Goal: Task Accomplishment & Management: Manage account settings

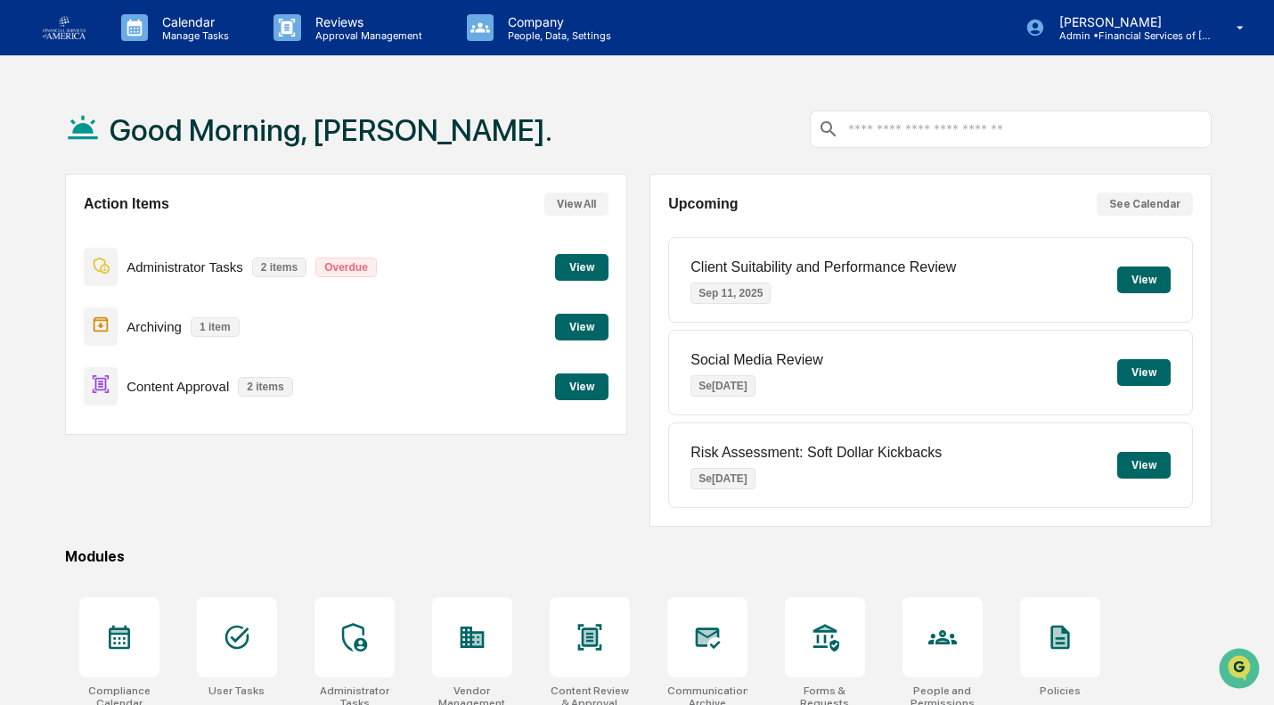
click at [584, 389] on button "View" at bounding box center [581, 386] width 53 height 27
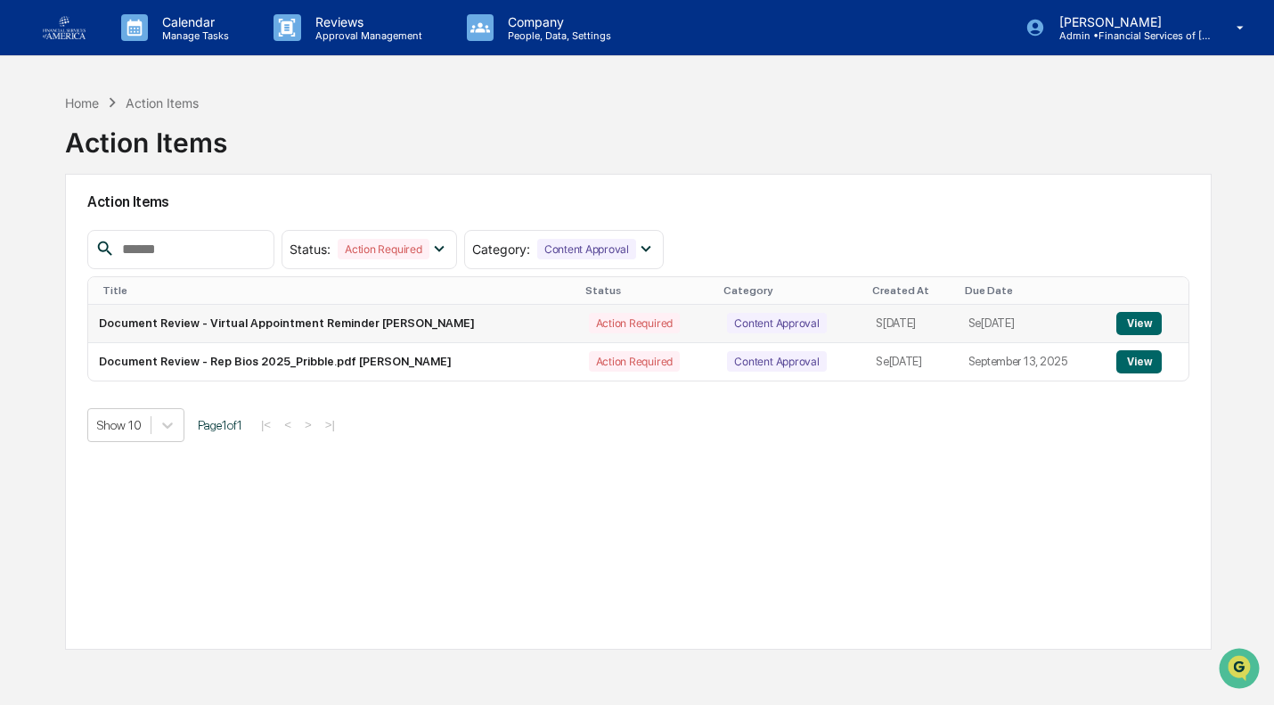
click at [1148, 326] on button "View" at bounding box center [1138, 323] width 45 height 23
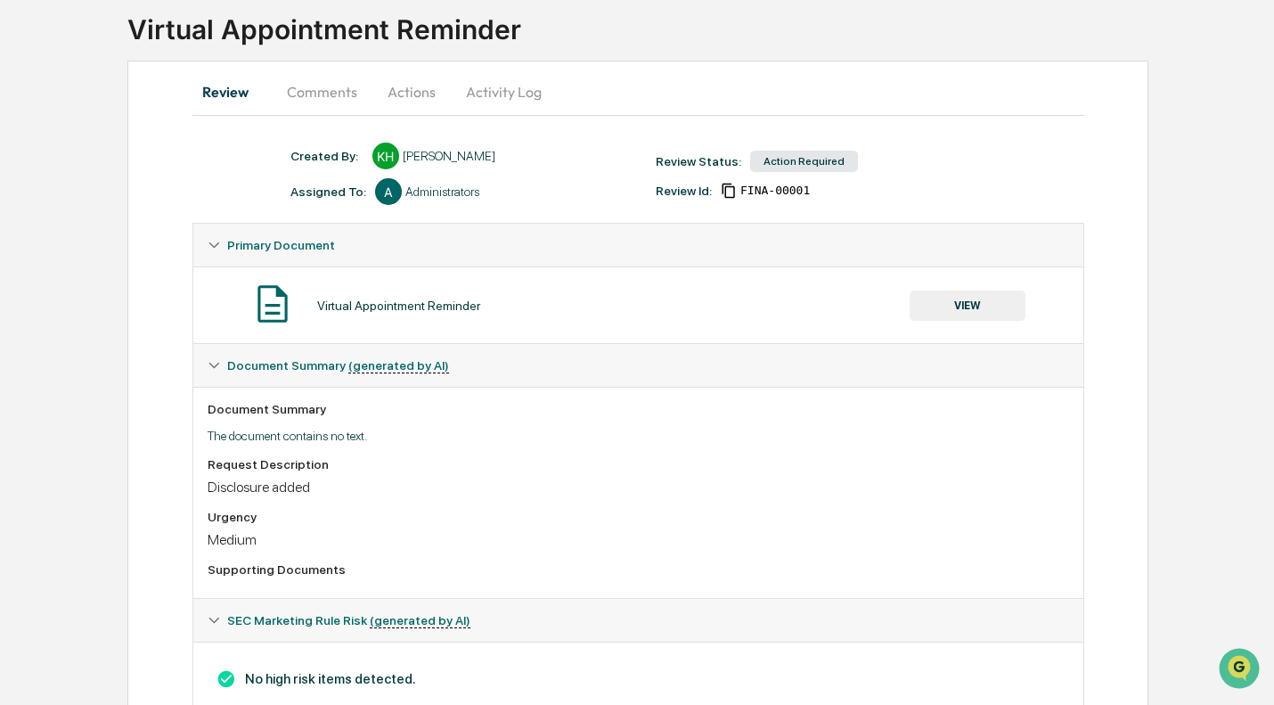
scroll to position [176, 0]
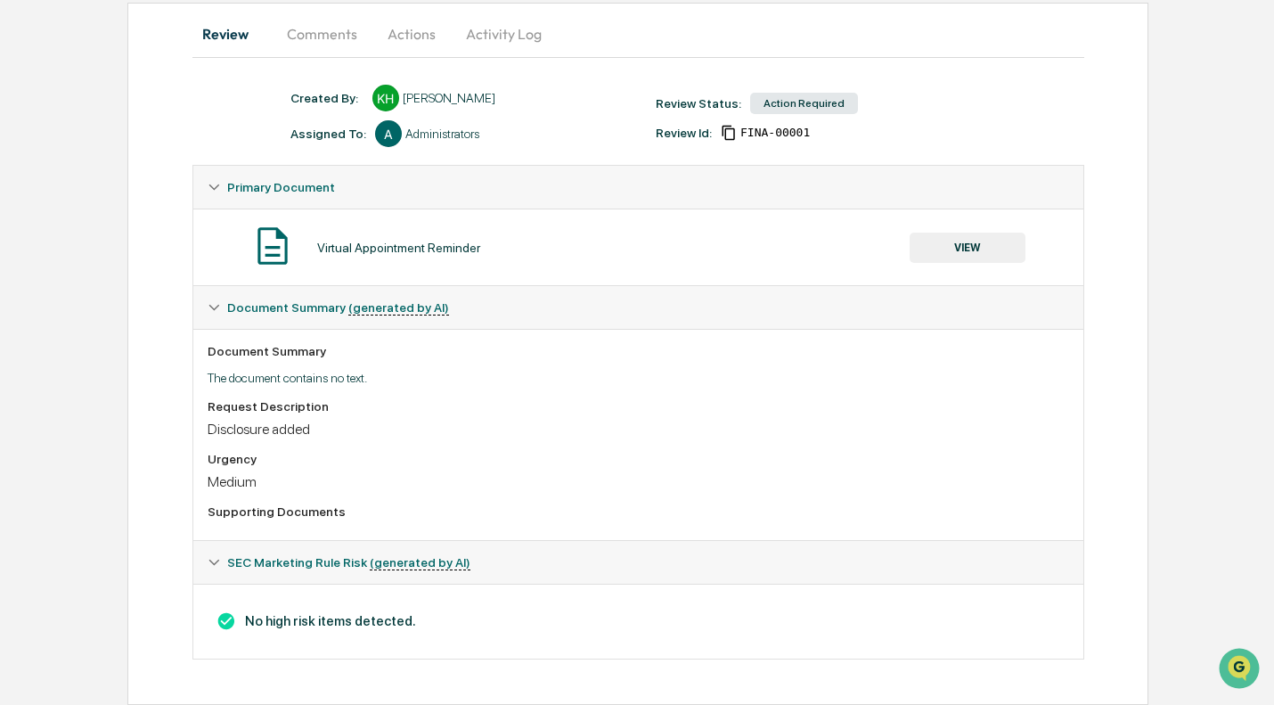
click at [993, 238] on button "VIEW" at bounding box center [968, 248] width 116 height 30
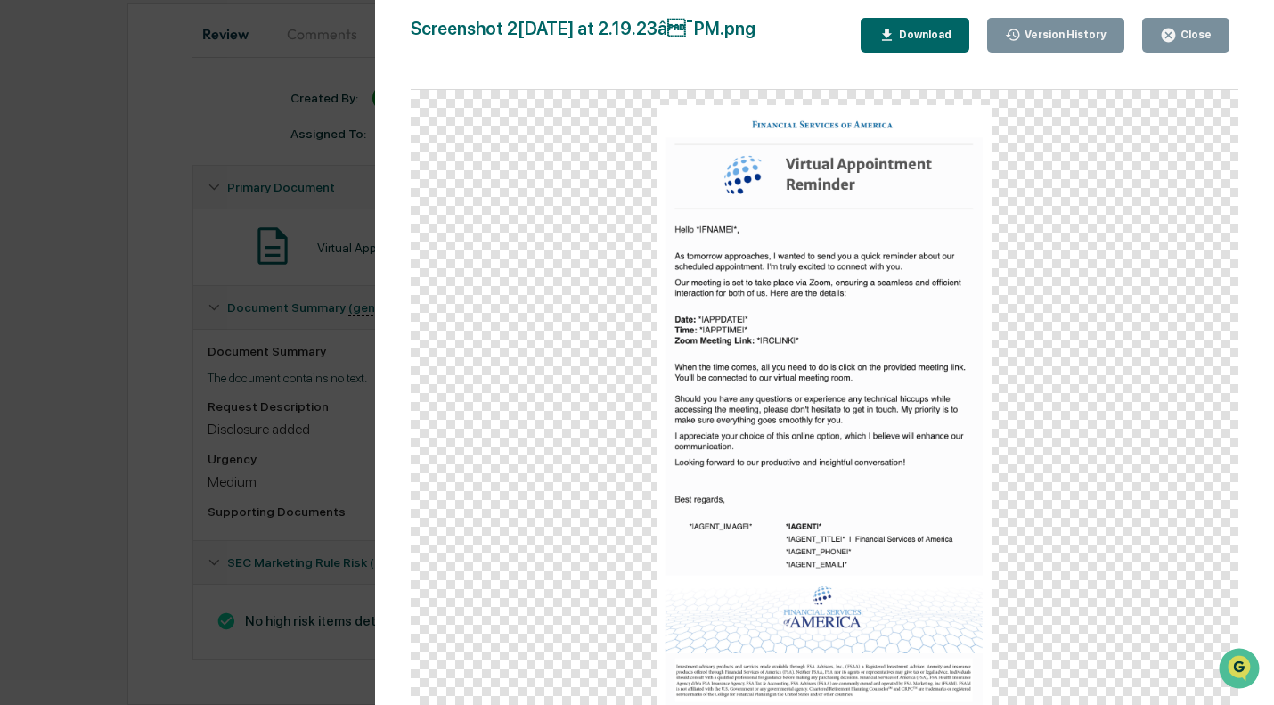
scroll to position [175, 0]
click at [1203, 34] on div "Close" at bounding box center [1194, 35] width 35 height 12
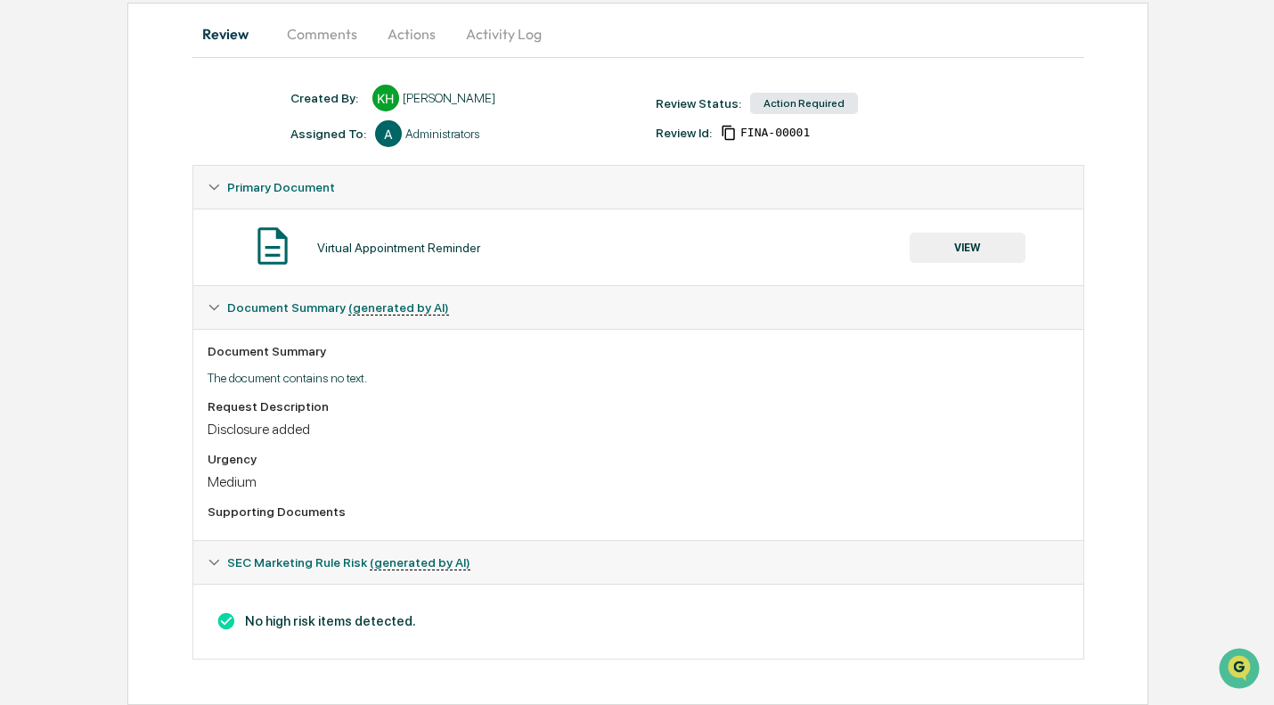
click at [395, 30] on button "Actions" at bounding box center [411, 33] width 80 height 43
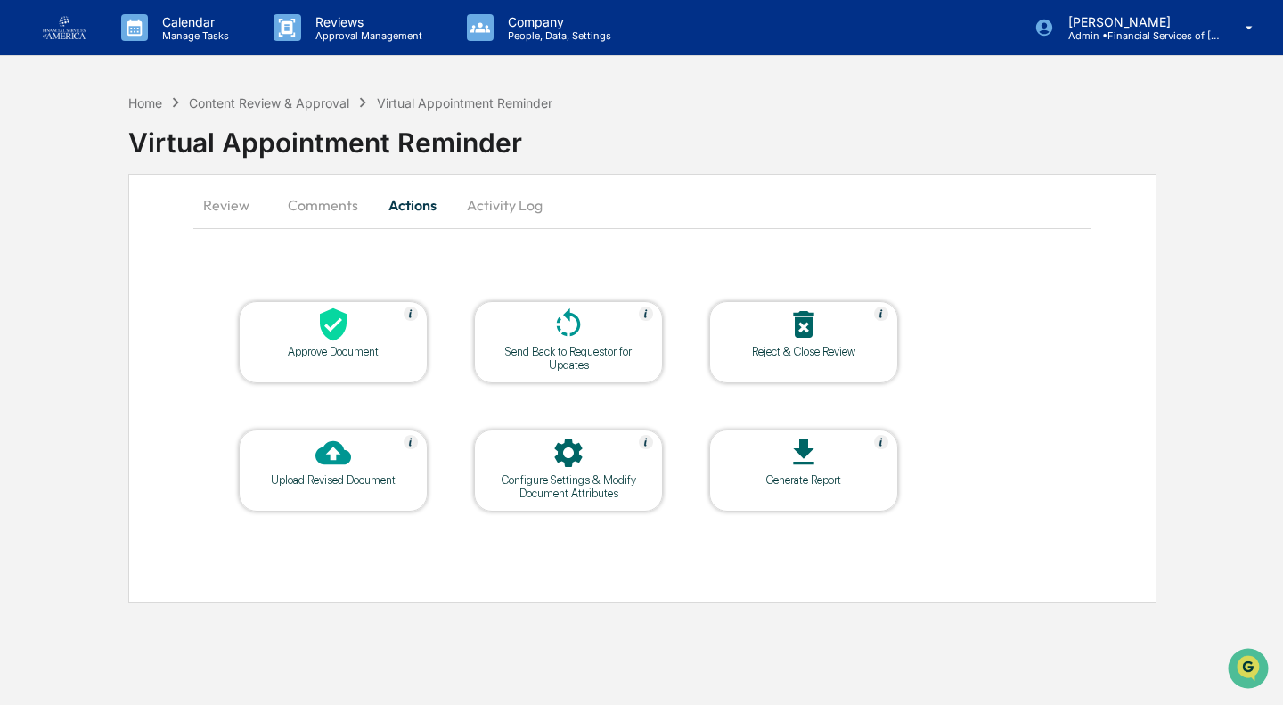
click at [341, 334] on icon at bounding box center [333, 324] width 27 height 33
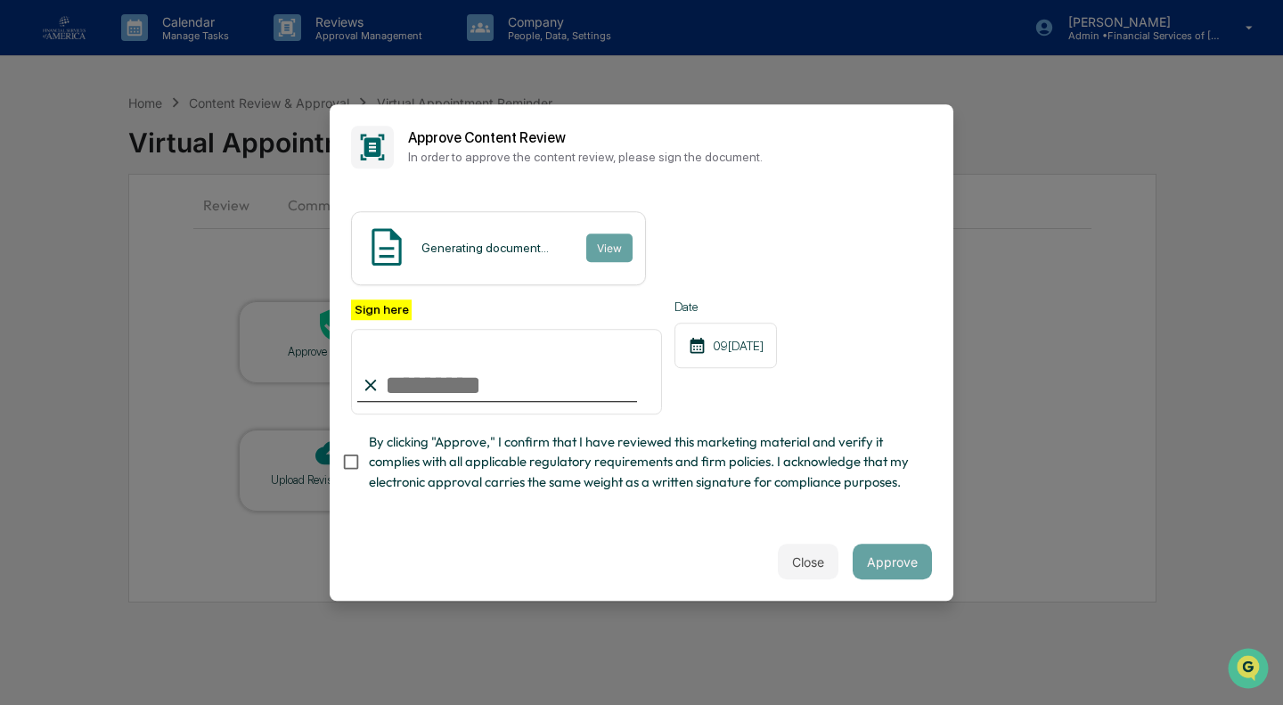
click at [450, 461] on span "By clicking "Approve," I confirm that I have reviewed this marketing material a…" at bounding box center [643, 462] width 549 height 60
click at [482, 374] on input "Sign here" at bounding box center [506, 372] width 311 height 86
type input "**********"
click at [877, 556] on button "Approve" at bounding box center [892, 561] width 79 height 36
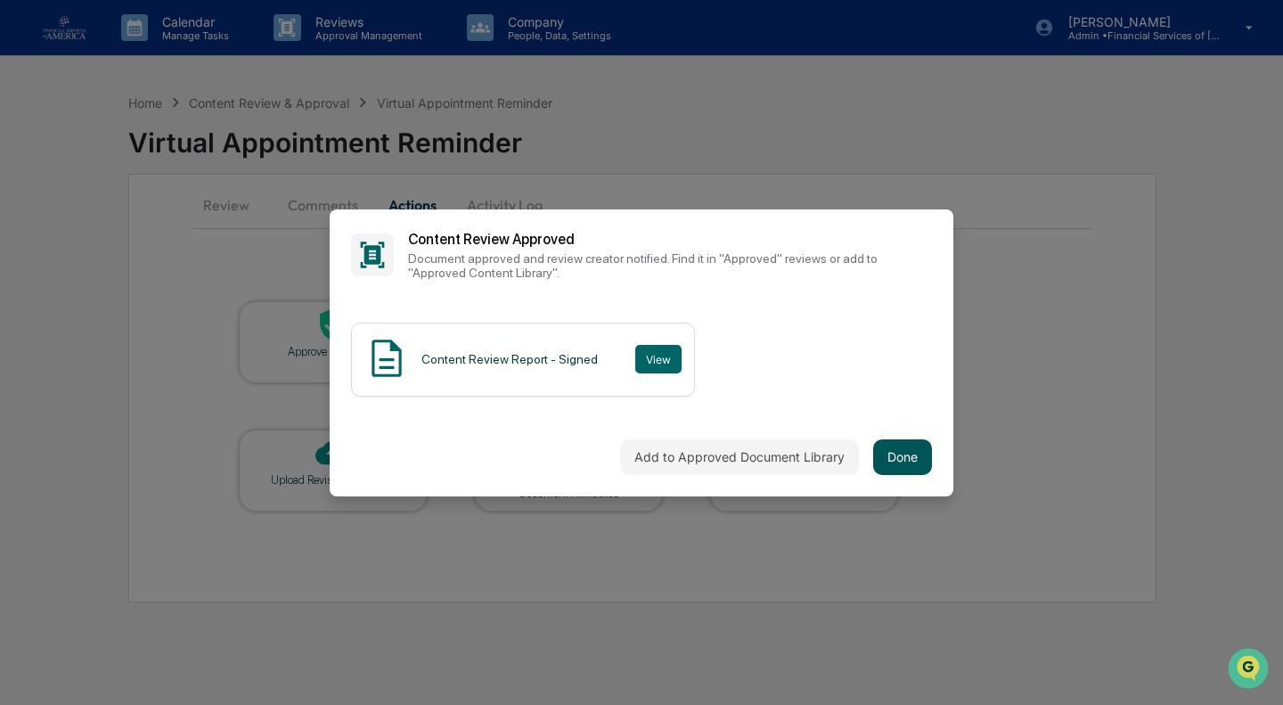
click at [899, 451] on button "Done" at bounding box center [902, 457] width 59 height 36
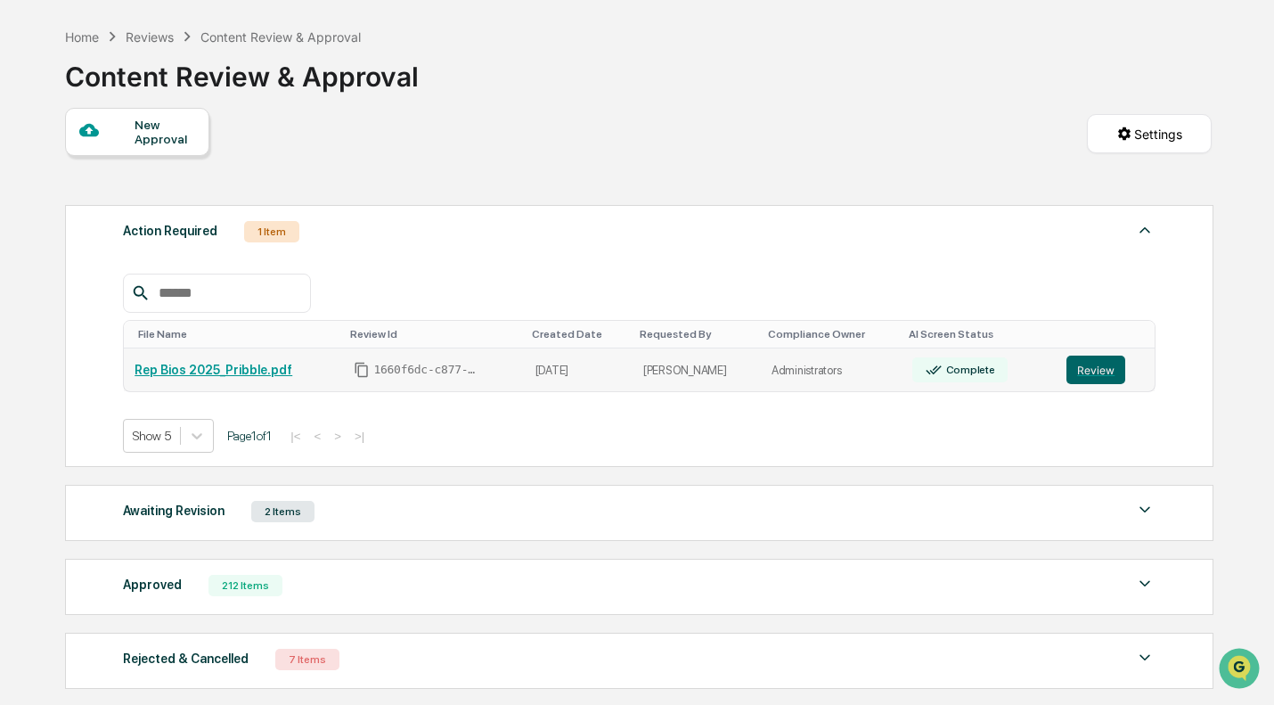
scroll to position [179, 0]
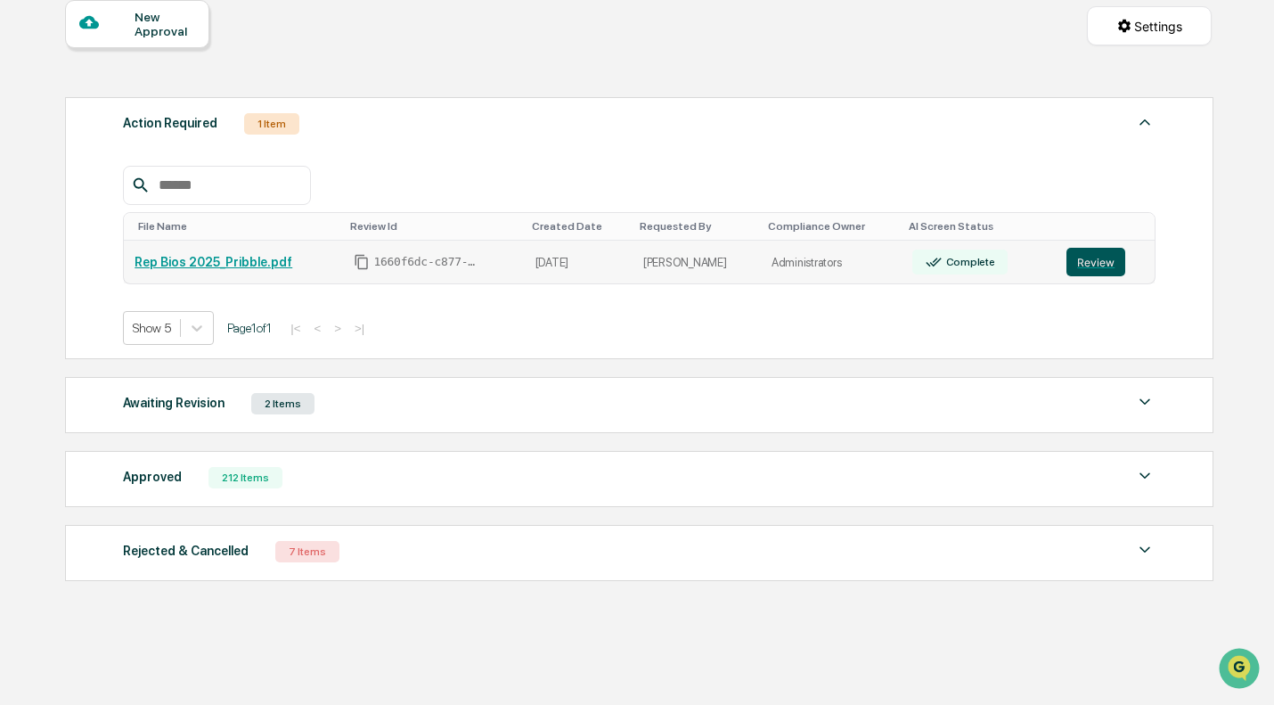
drag, startPoint x: 1097, startPoint y: 260, endPoint x: 1078, endPoint y: 257, distance: 18.9
click at [1097, 260] on button "Review" at bounding box center [1095, 262] width 59 height 29
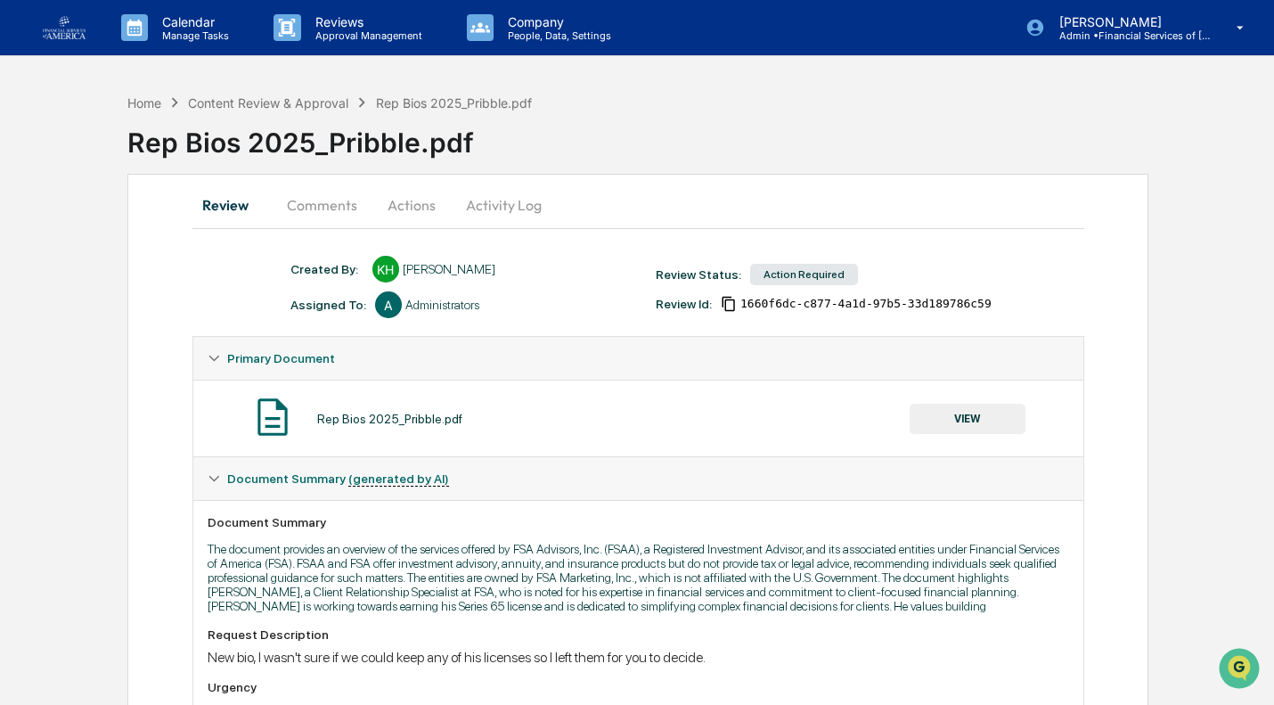
click at [977, 419] on button "VIEW" at bounding box center [968, 419] width 116 height 30
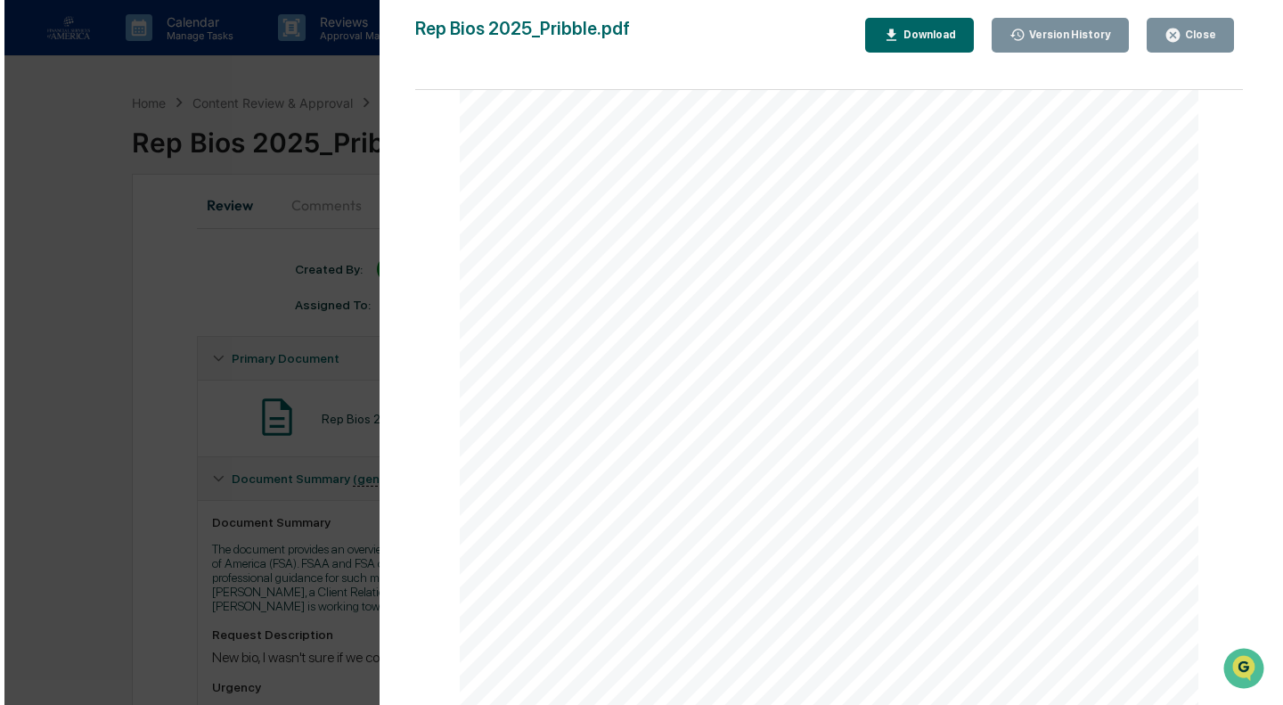
scroll to position [169, 0]
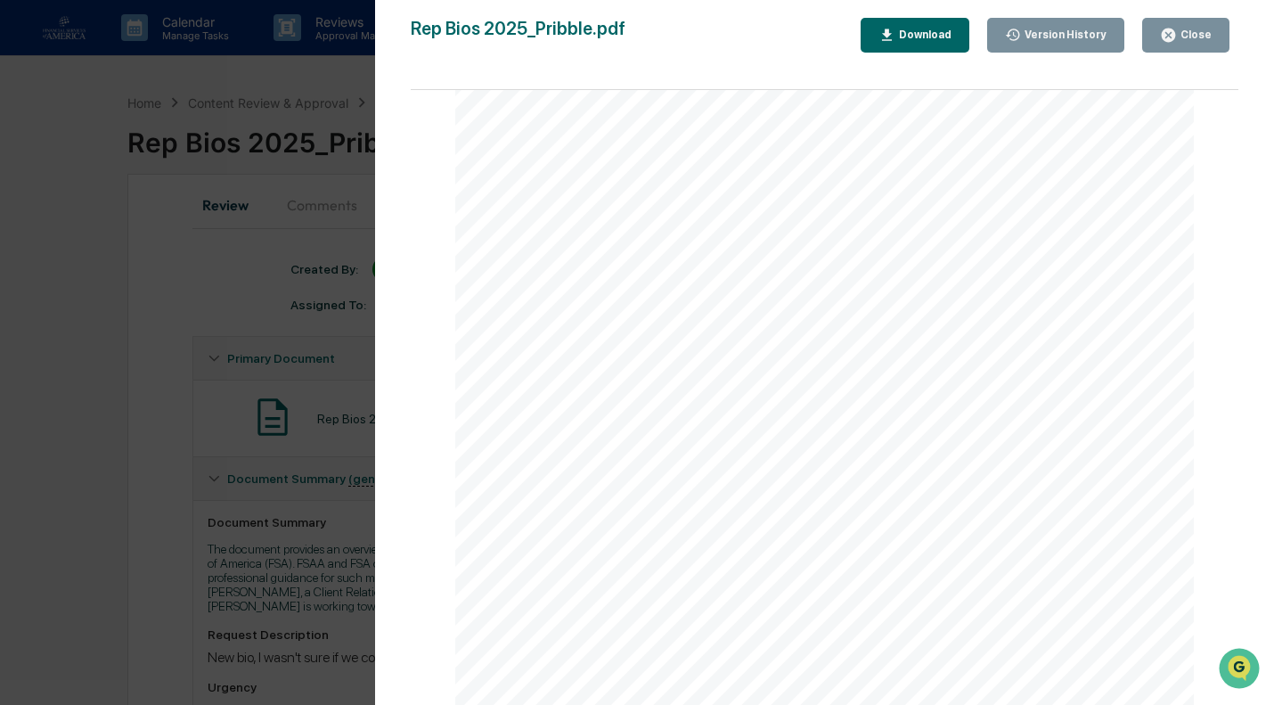
click at [1187, 37] on div "Close" at bounding box center [1194, 35] width 35 height 12
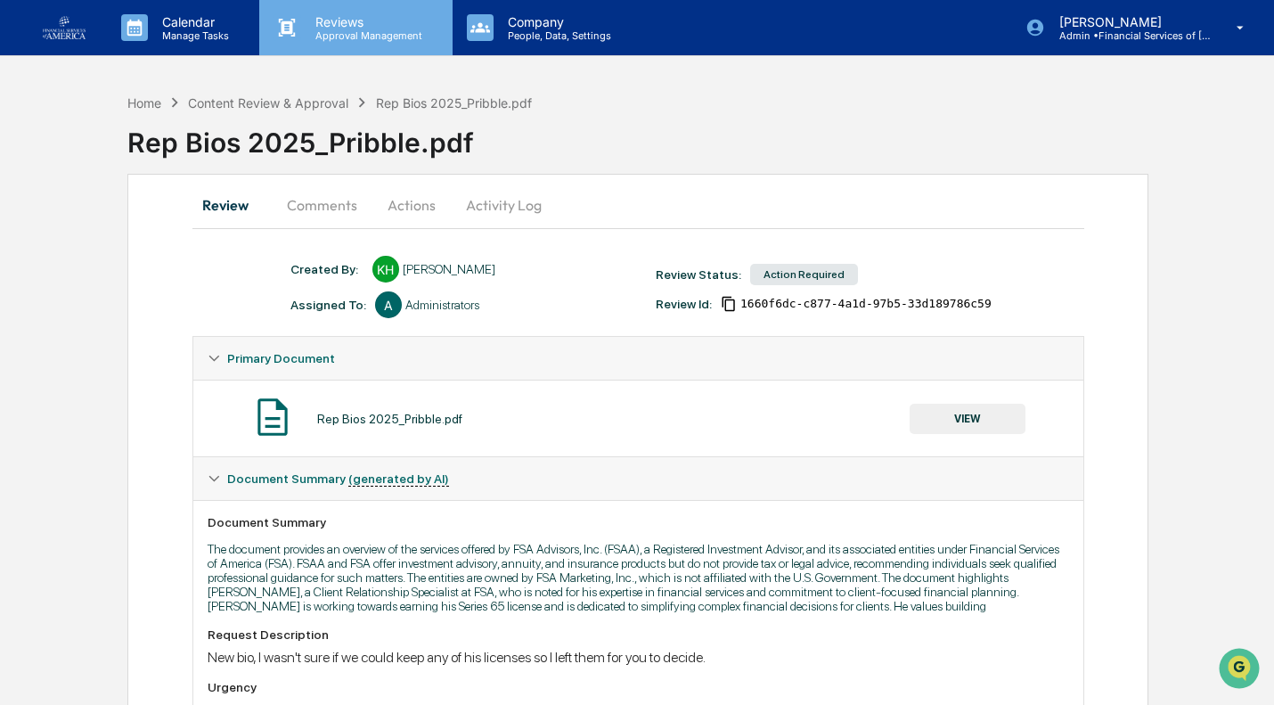
click at [340, 43] on div "Reviews Approval Management" at bounding box center [355, 27] width 192 height 55
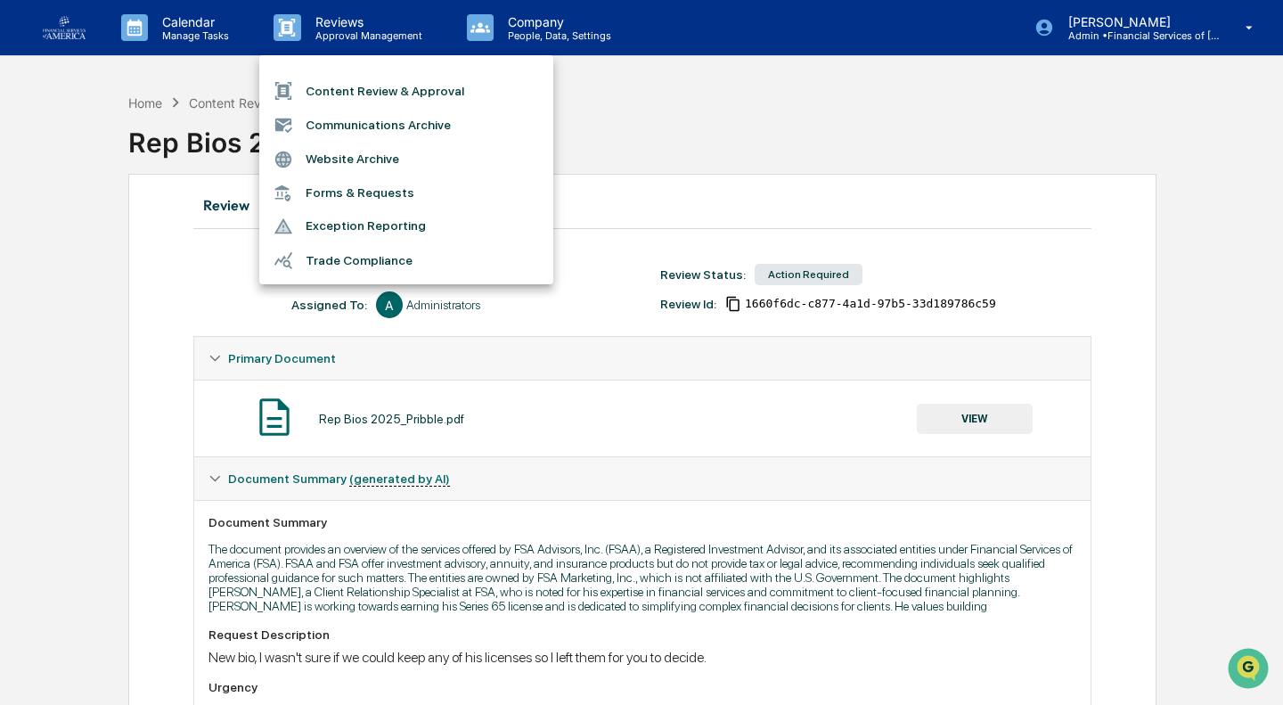
drag, startPoint x: 794, startPoint y: 125, endPoint x: 984, endPoint y: 268, distance: 238.6
click at [796, 126] on div at bounding box center [641, 352] width 1283 height 705
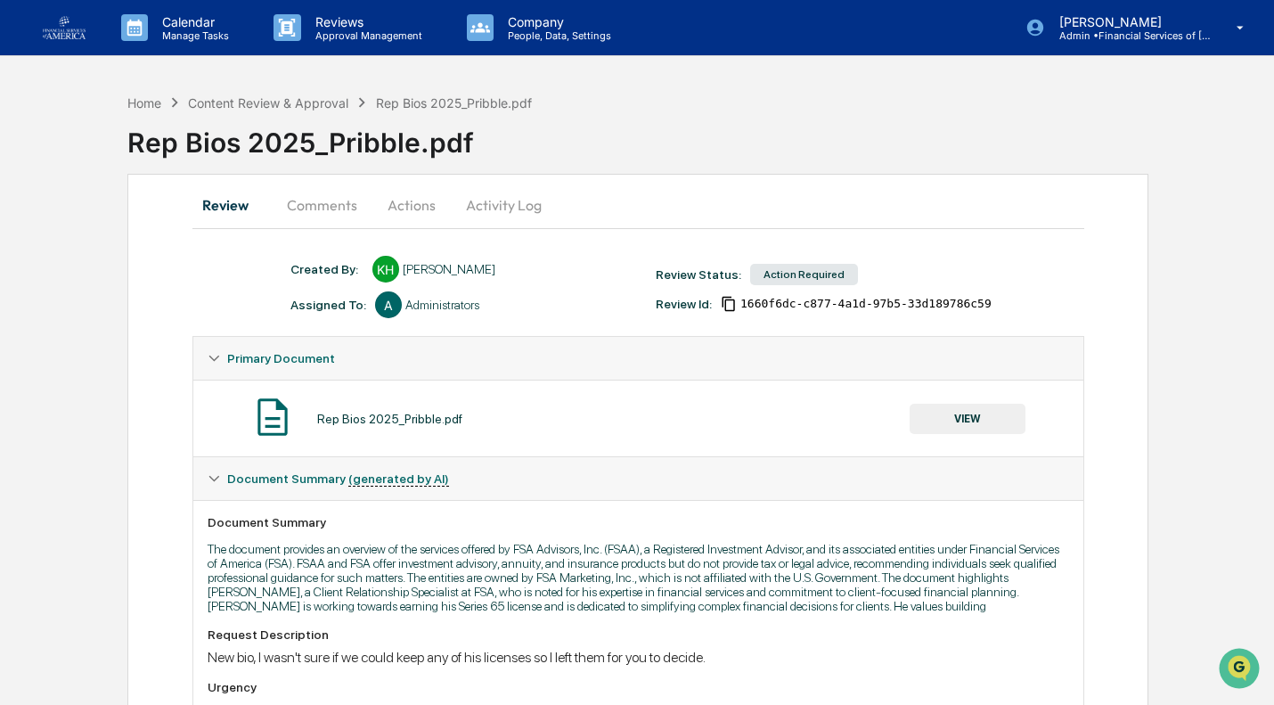
click at [403, 204] on button "Actions" at bounding box center [411, 205] width 80 height 43
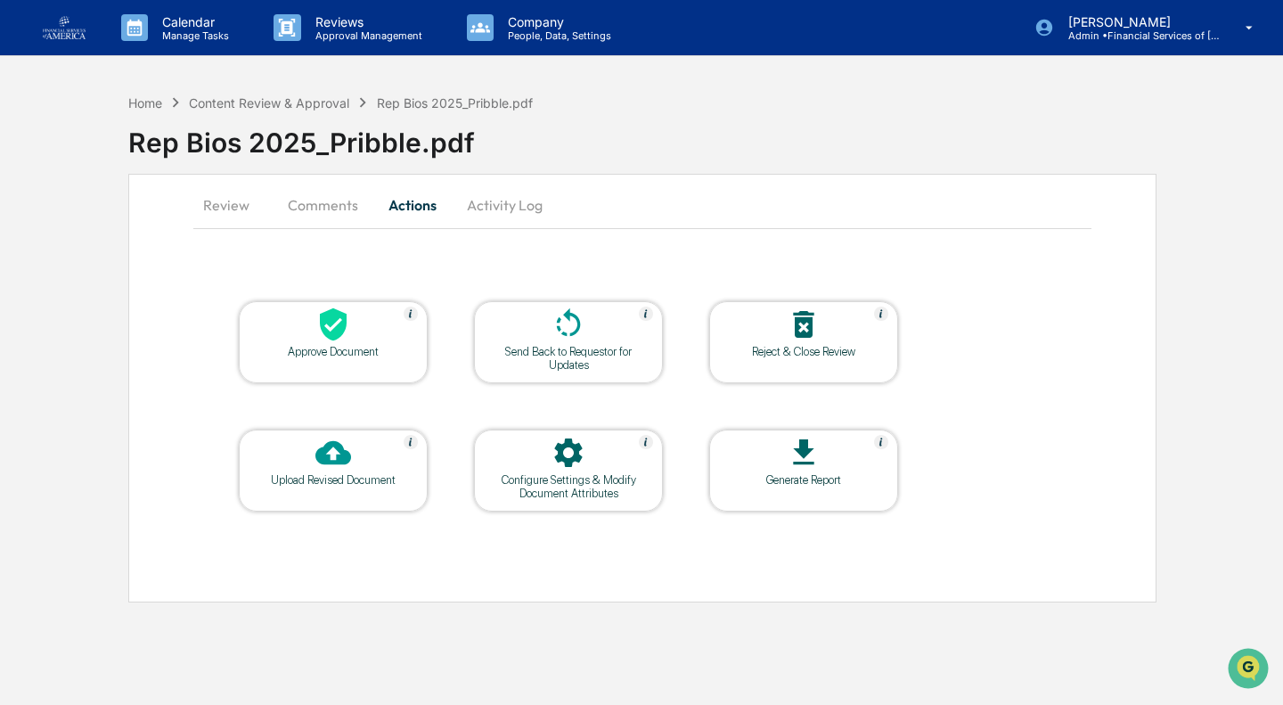
click at [340, 337] on icon at bounding box center [333, 324] width 27 height 33
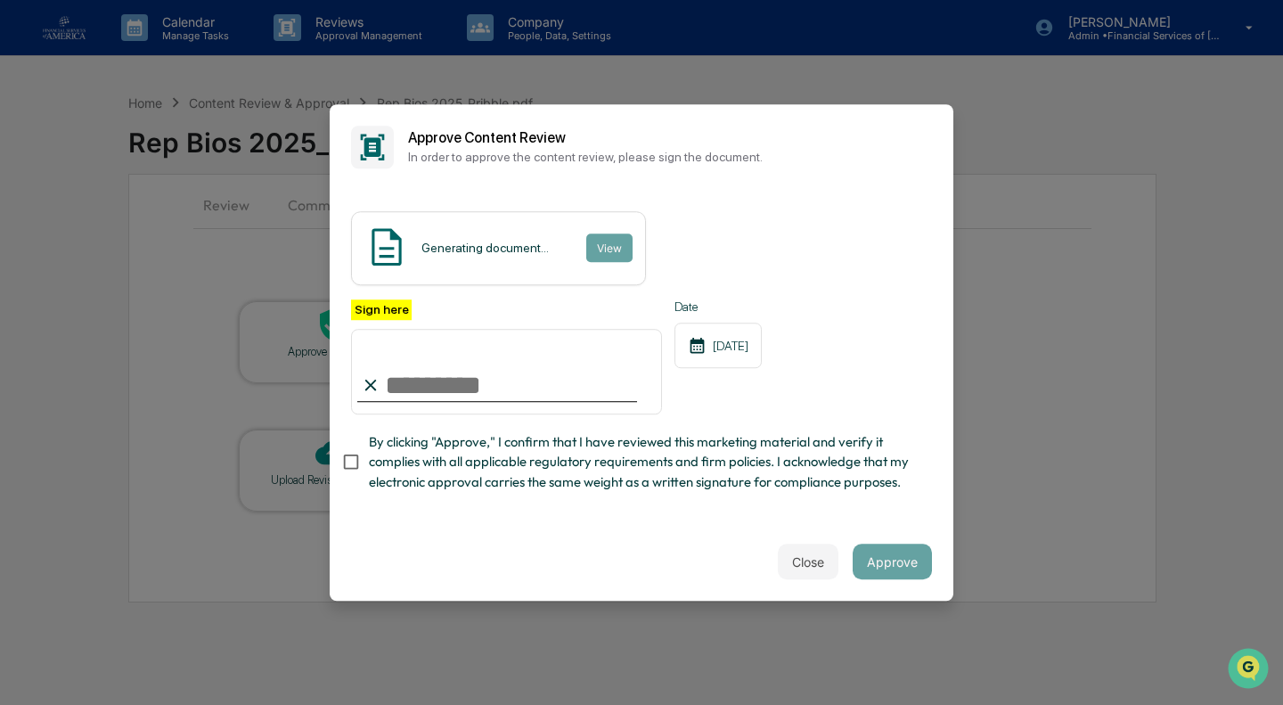
drag, startPoint x: 480, startPoint y: 464, endPoint x: 483, endPoint y: 438, distance: 26.0
click at [480, 463] on span "By clicking "Approve," I confirm that I have reviewed this marketing material a…" at bounding box center [643, 462] width 549 height 60
click at [483, 388] on input "Sign here" at bounding box center [506, 372] width 311 height 86
type input "**********"
click at [897, 564] on button "Approve" at bounding box center [892, 561] width 79 height 36
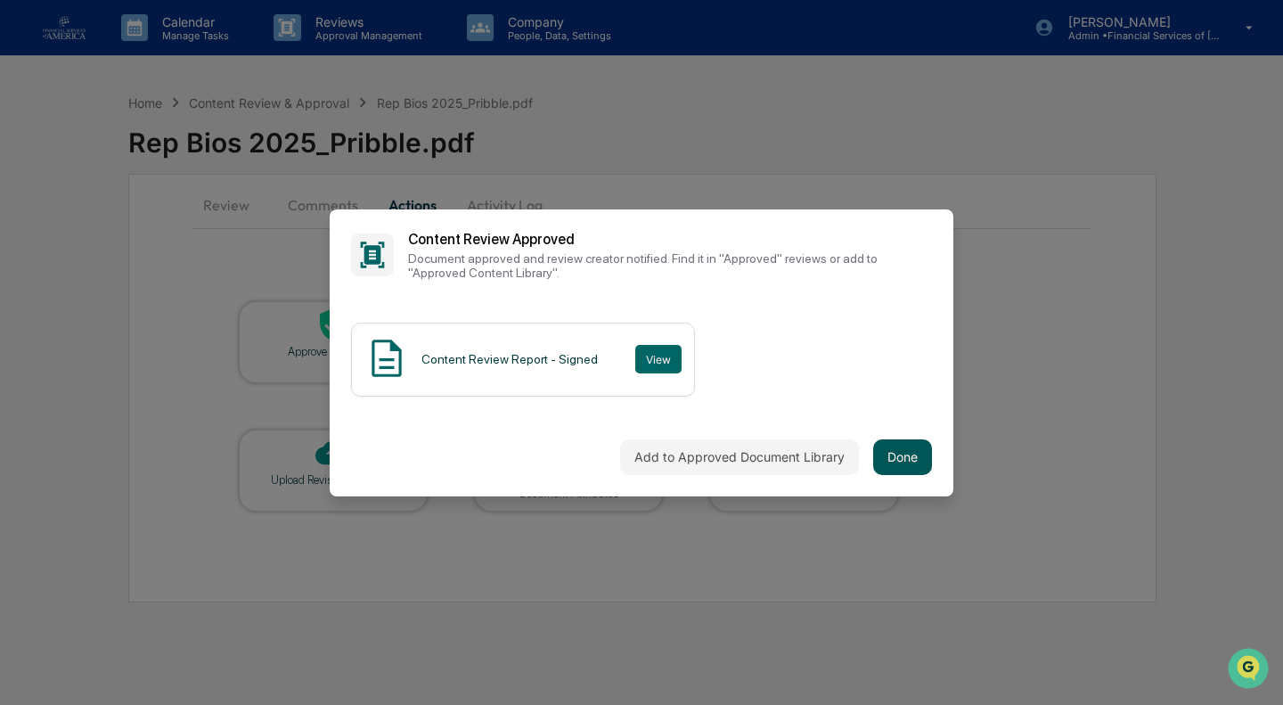
click at [895, 450] on button "Done" at bounding box center [902, 457] width 59 height 36
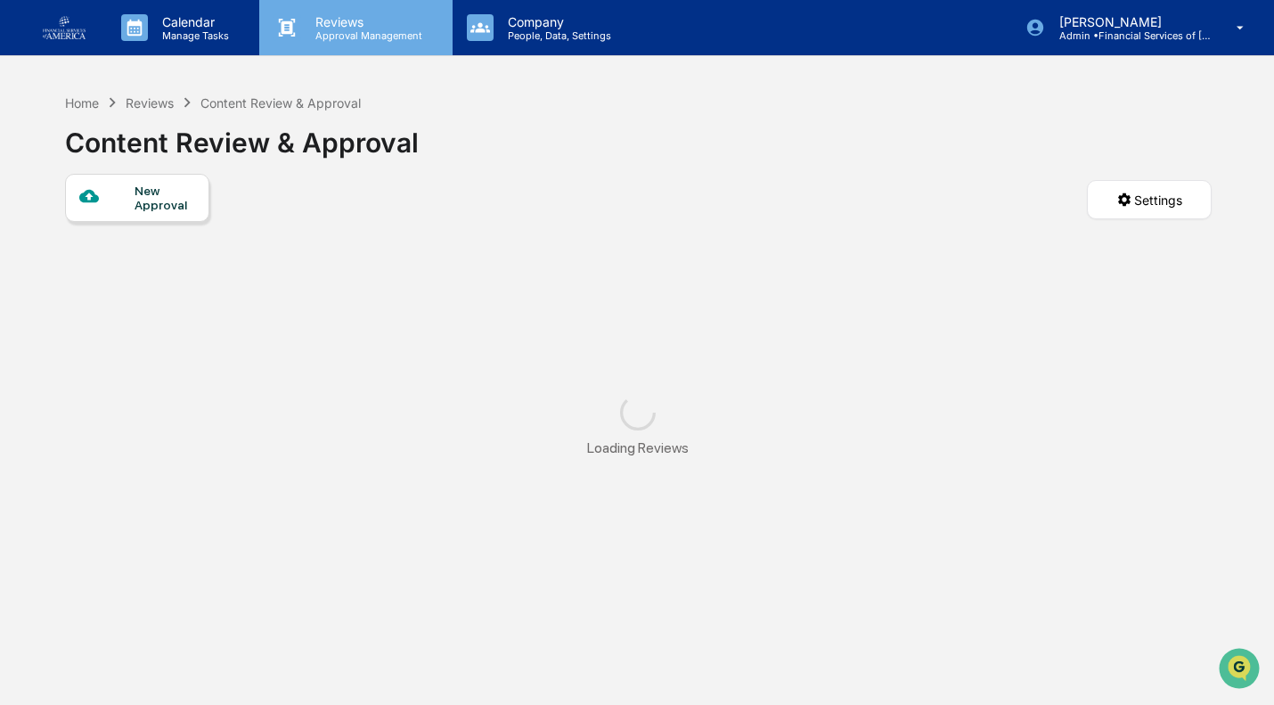
click at [357, 12] on div "Reviews Approval Management" at bounding box center [355, 27] width 192 height 55
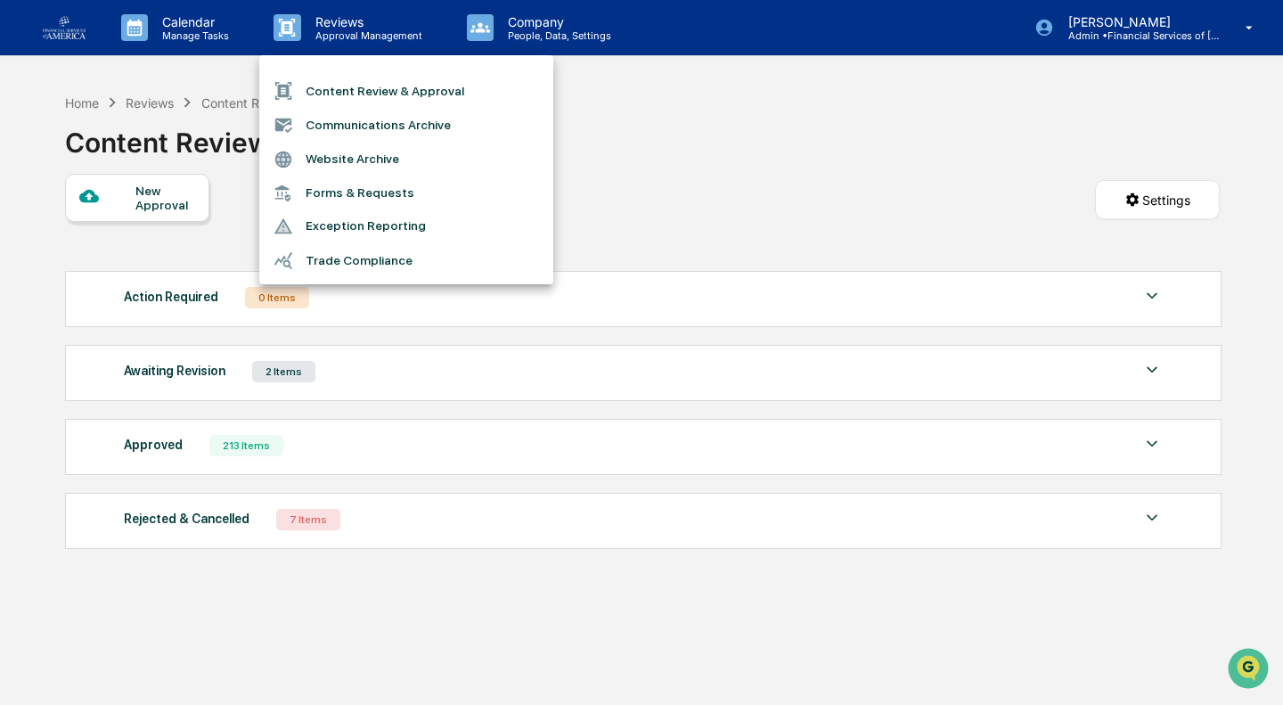
click at [343, 122] on li "Communications Archive" at bounding box center [406, 125] width 294 height 34
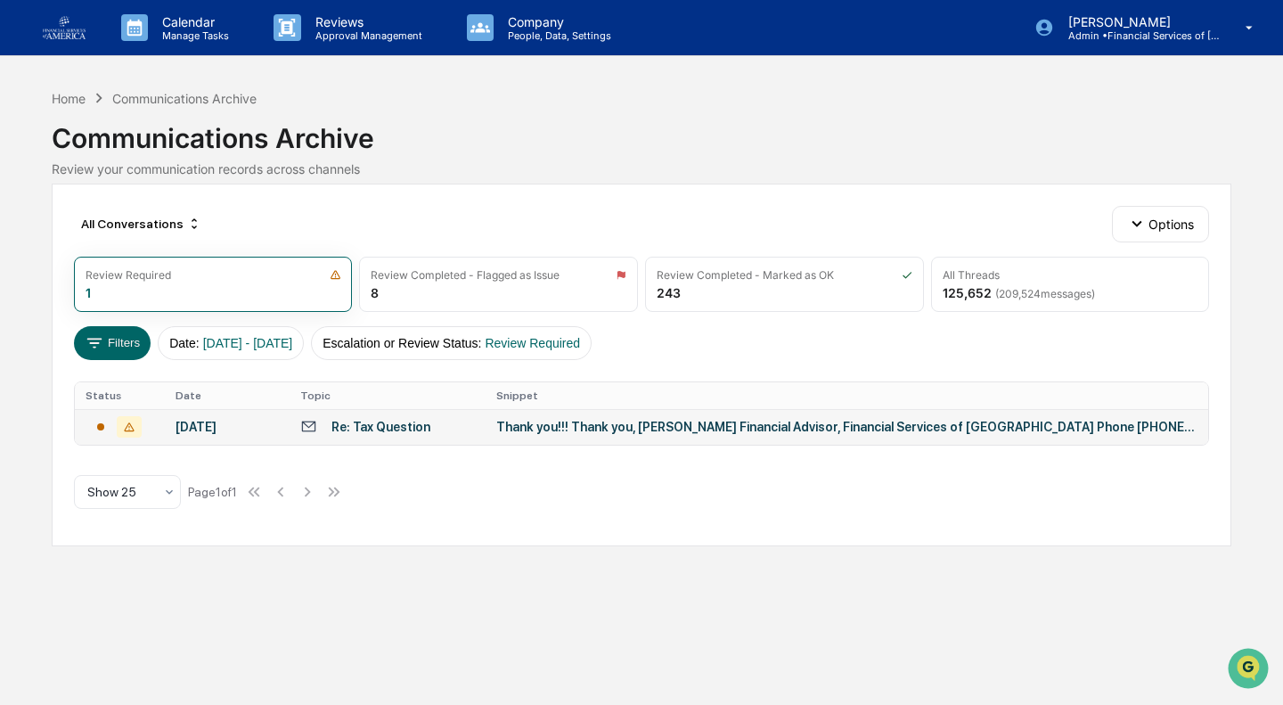
click at [221, 423] on div "[DATE]" at bounding box center [227, 427] width 104 height 14
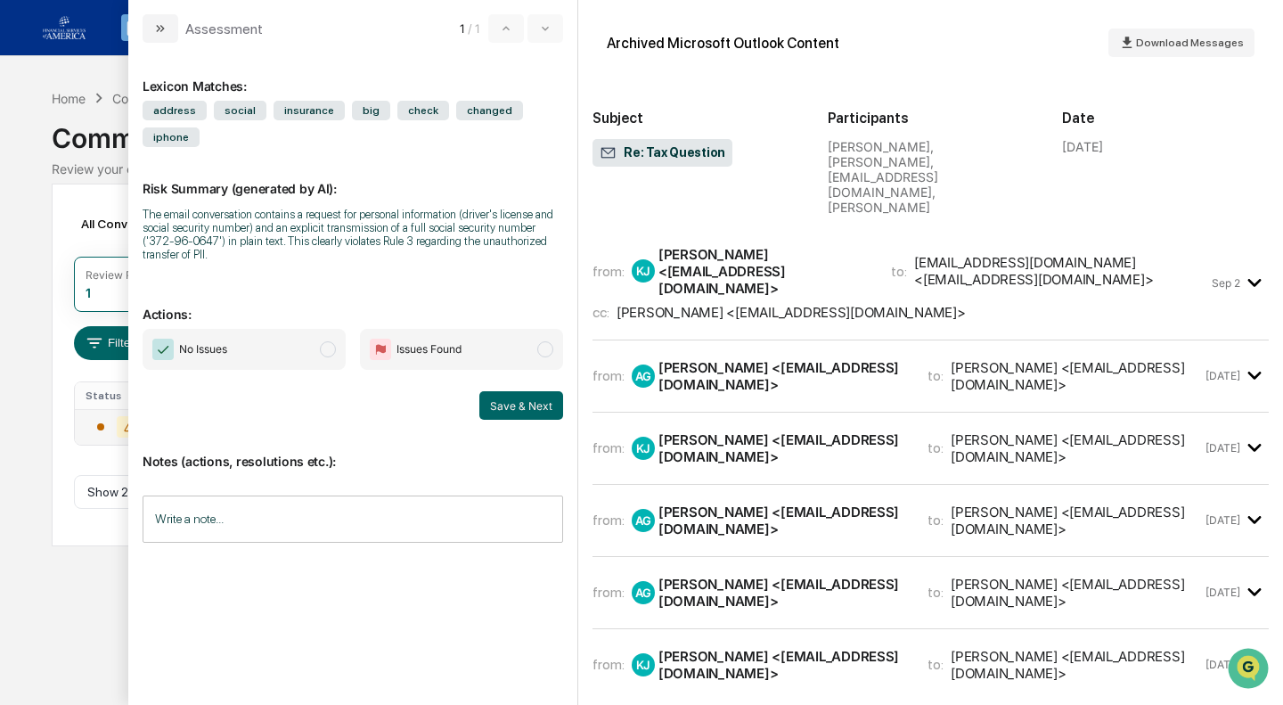
click at [712, 247] on div "[PERSON_NAME] <[EMAIL_ADDRESS][DOMAIN_NAME]>" at bounding box center [763, 271] width 211 height 51
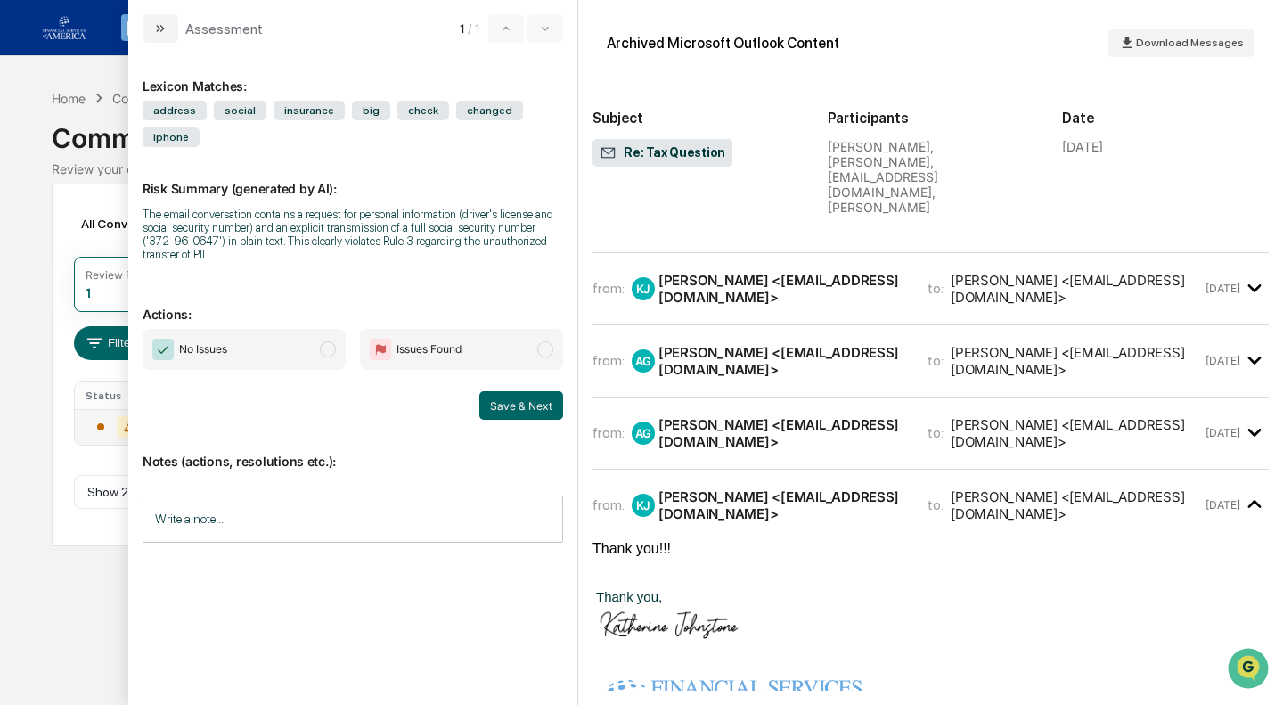
scroll to position [650, 0]
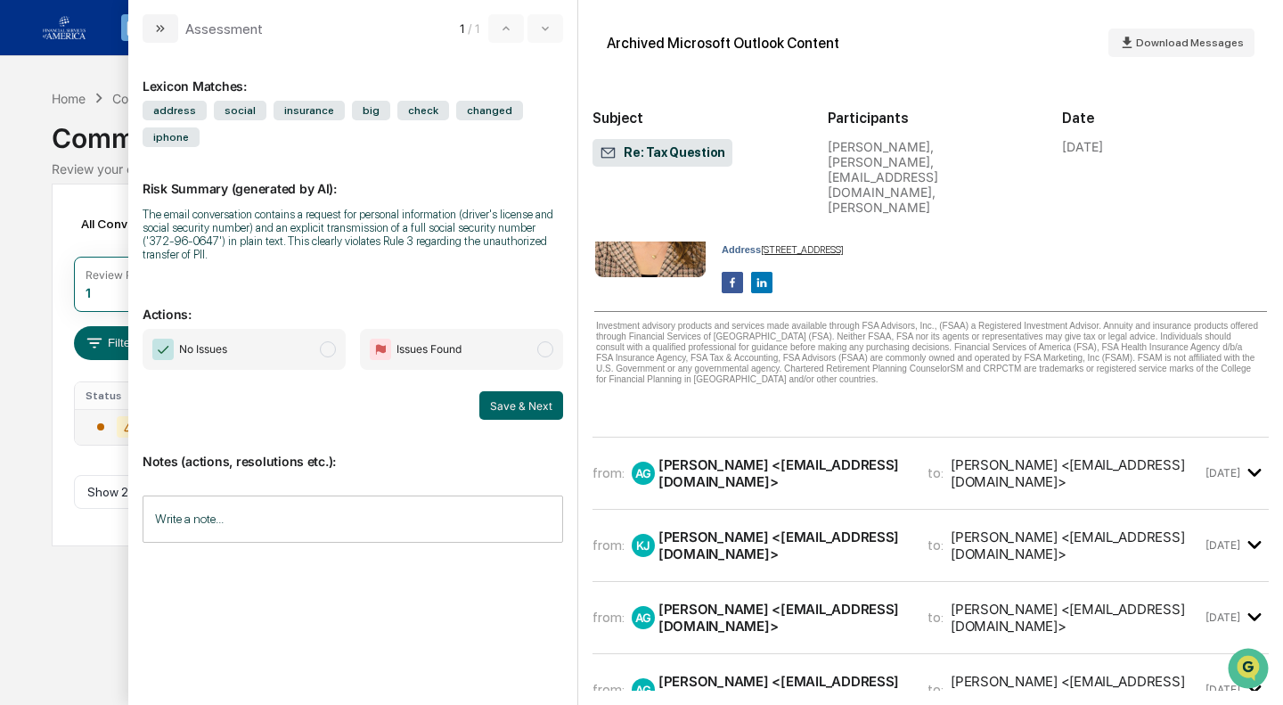
click at [867, 344] on div "from: KJ [PERSON_NAME] <[EMAIL_ADDRESS][DOMAIN_NAME]> to: [EMAIL_ADDRESS][DOMAI…" at bounding box center [930, 14] width 676 height 846
click at [867, 456] on div "[PERSON_NAME] <[EMAIL_ADDRESS][DOMAIN_NAME]>" at bounding box center [782, 473] width 248 height 34
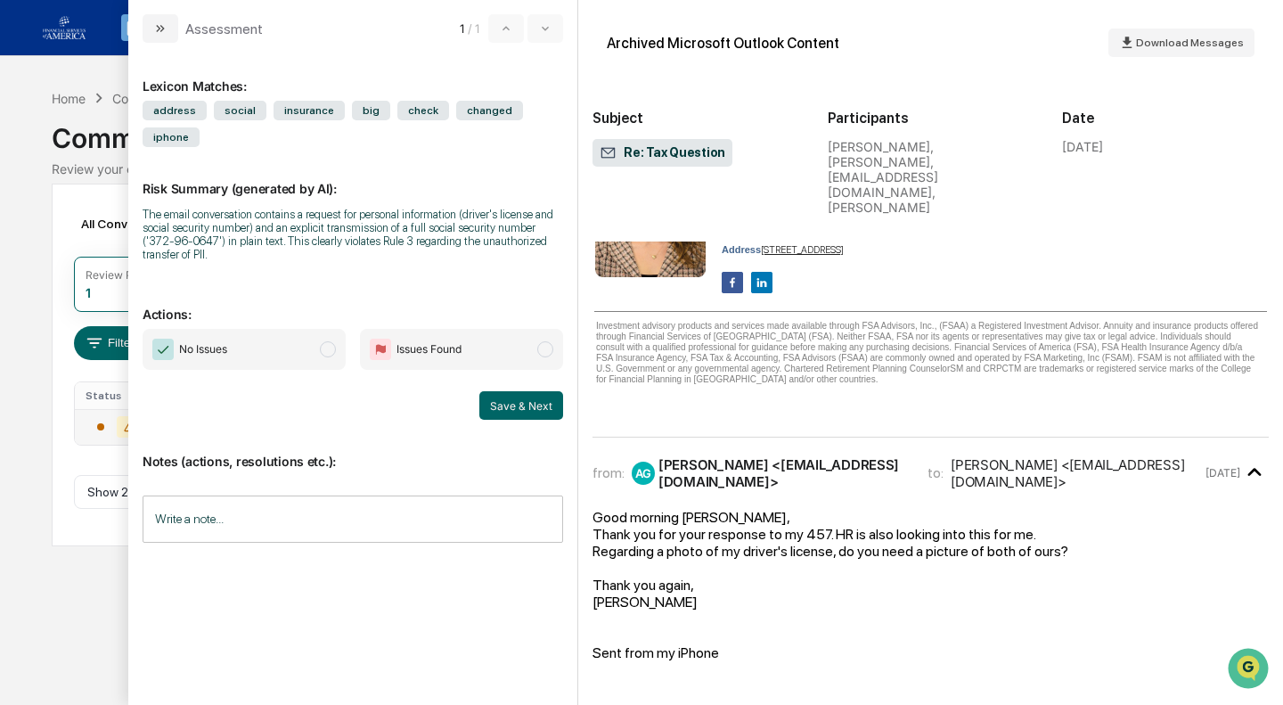
click at [1240, 458] on icon "modal" at bounding box center [1254, 472] width 29 height 29
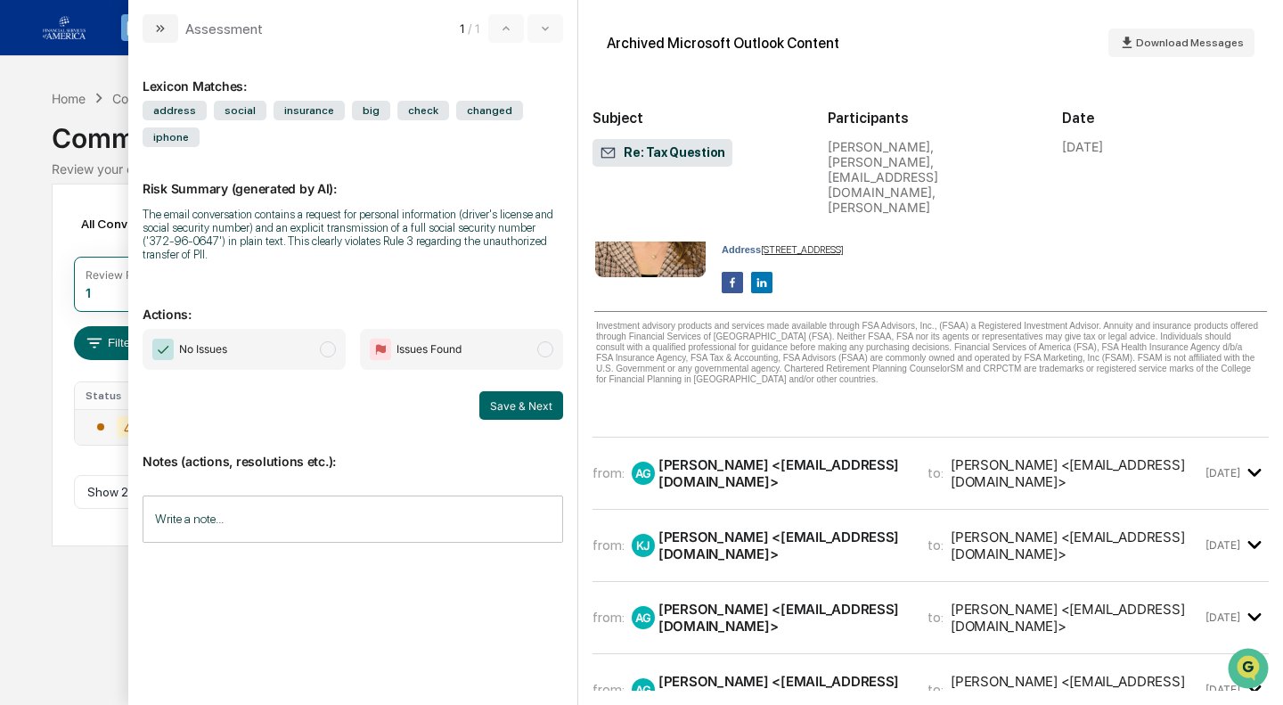
click at [925, 528] on div "from: KJ [PERSON_NAME] <[EMAIL_ADDRESS][DOMAIN_NAME]> to: [PERSON_NAME] <[EMAIL…" at bounding box center [896, 545] width 609 height 34
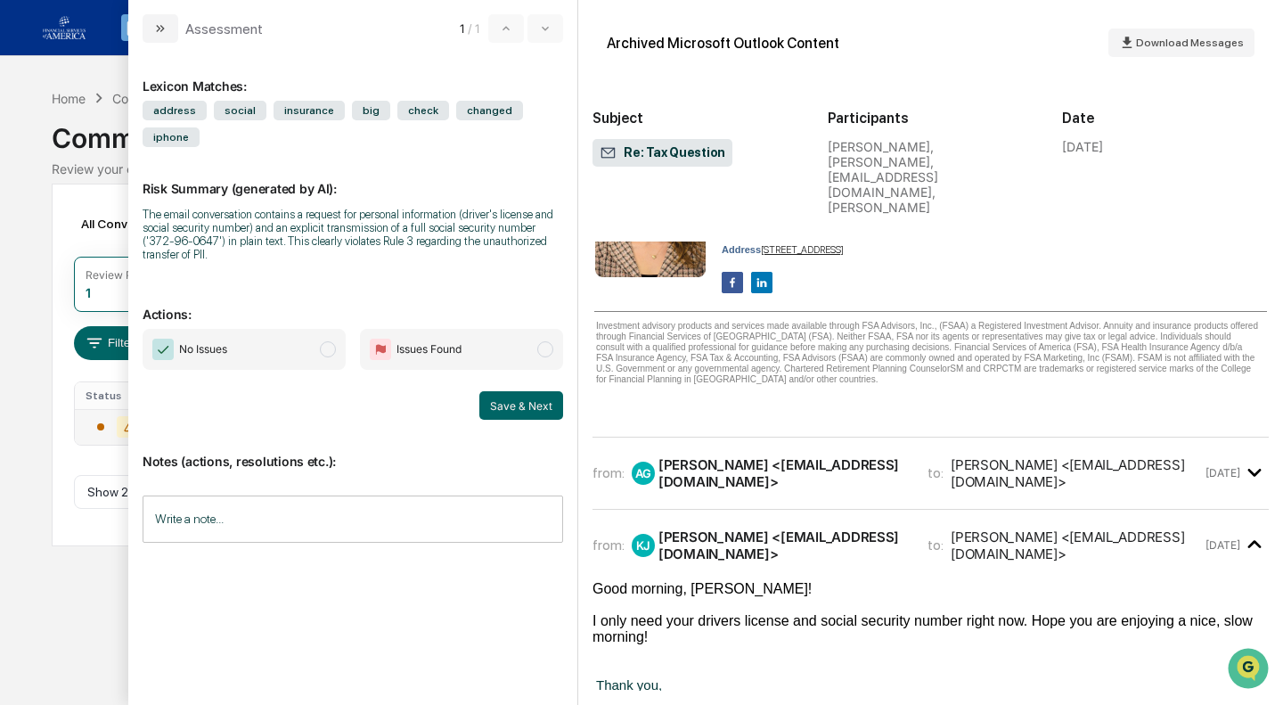
click at [1164, 528] on div "[PERSON_NAME] <[EMAIL_ADDRESS][DOMAIN_NAME]>" at bounding box center [1076, 545] width 250 height 34
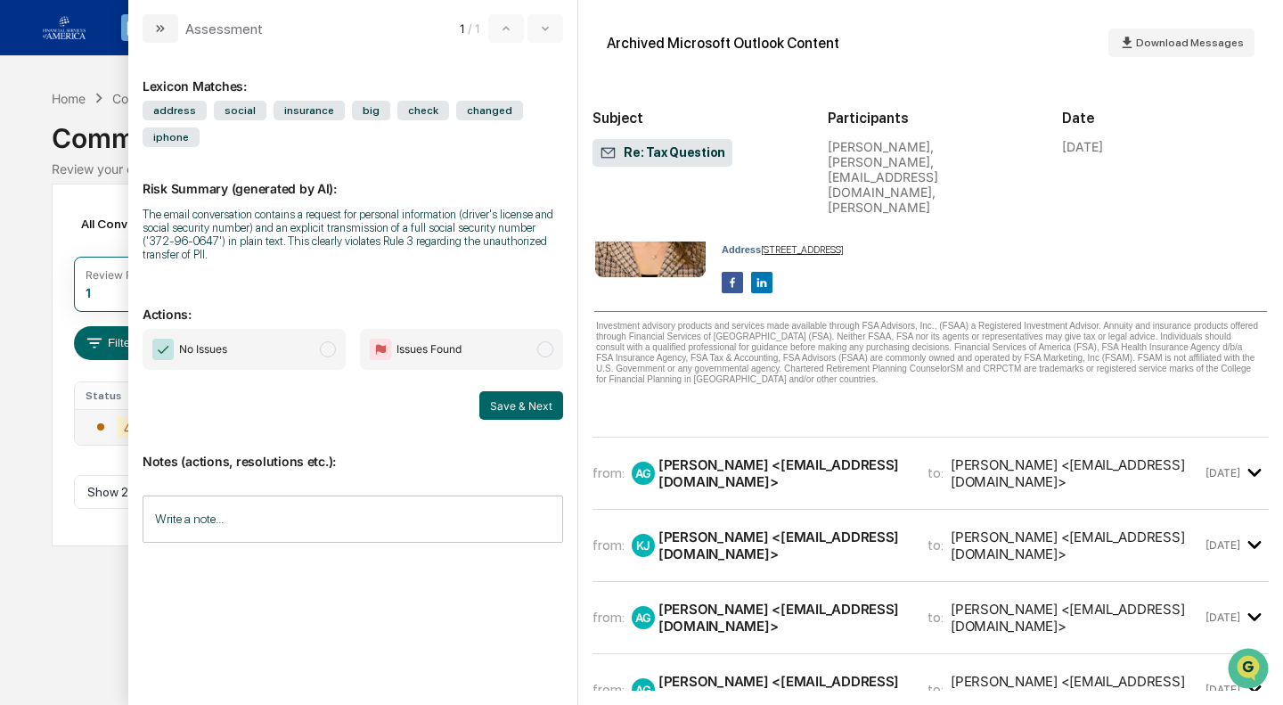
click at [1140, 600] on div "[PERSON_NAME] <[EMAIL_ADDRESS][DOMAIN_NAME]>" at bounding box center [1076, 617] width 250 height 34
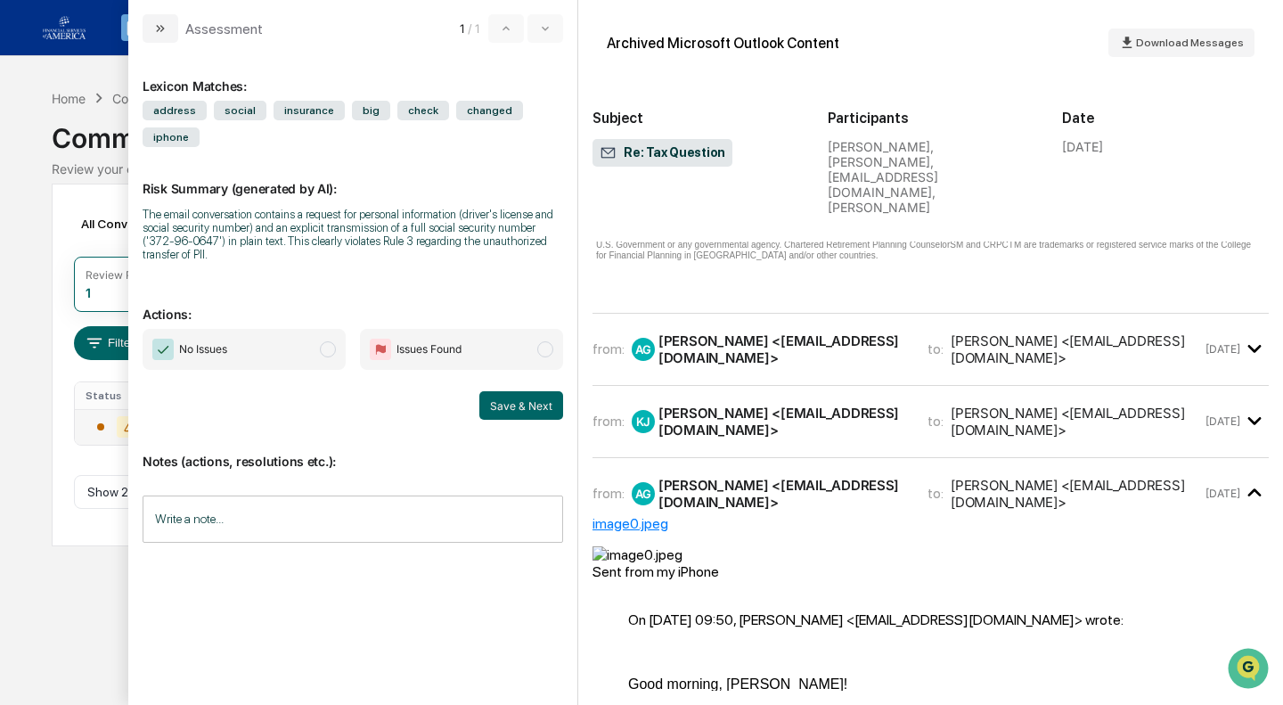
scroll to position [818, 0]
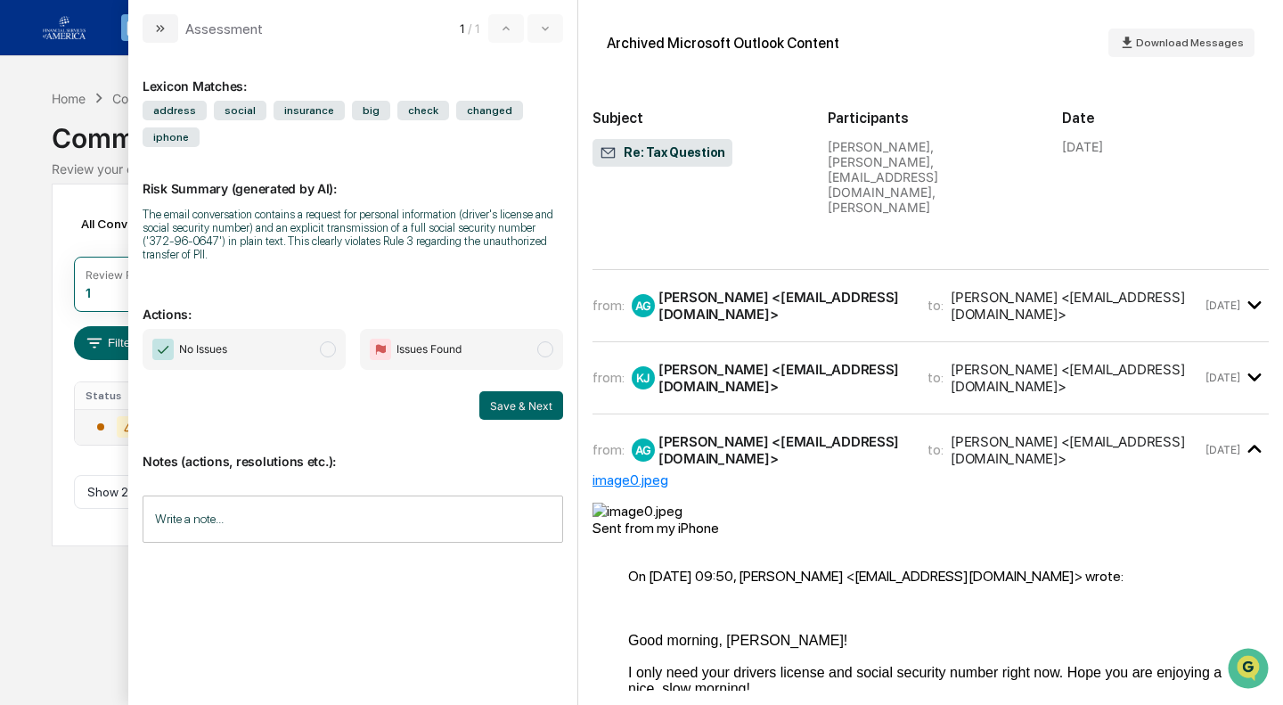
click at [1148, 433] on div "[PERSON_NAME] <[EMAIL_ADDRESS][DOMAIN_NAME]>" at bounding box center [1076, 450] width 250 height 34
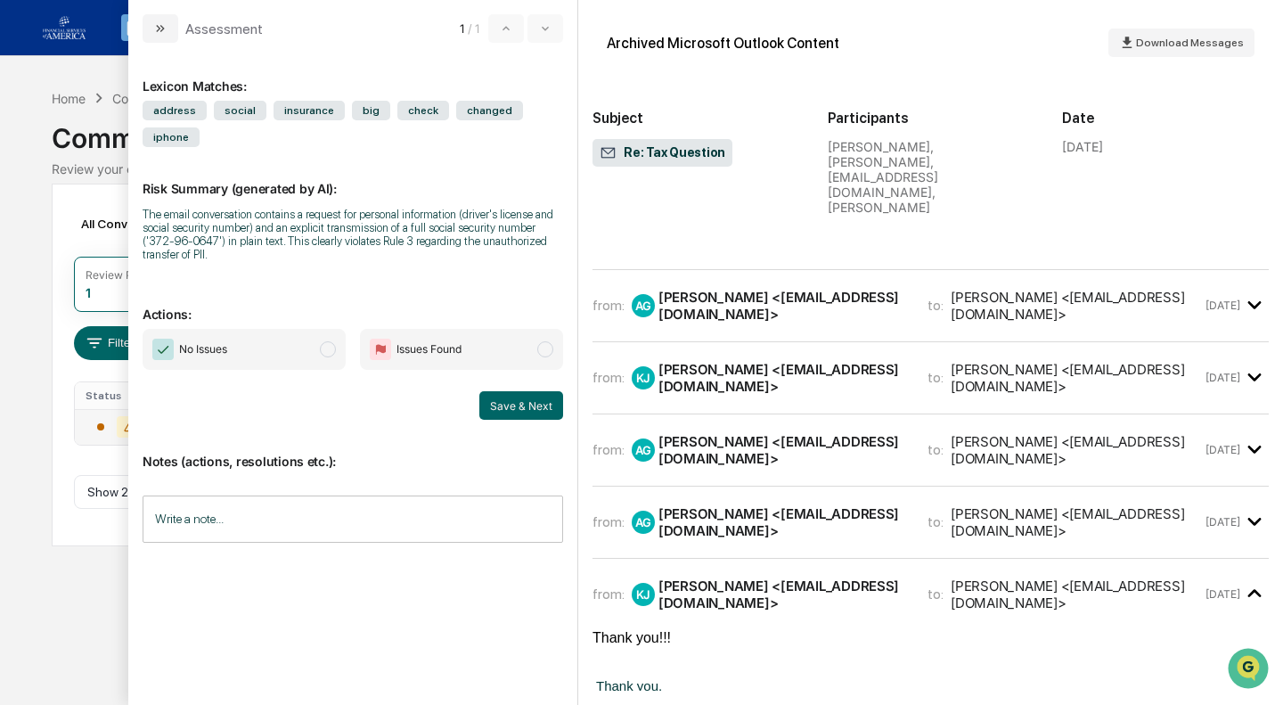
click at [967, 505] on div "[PERSON_NAME] <[EMAIL_ADDRESS][DOMAIN_NAME]>" at bounding box center [1076, 522] width 250 height 34
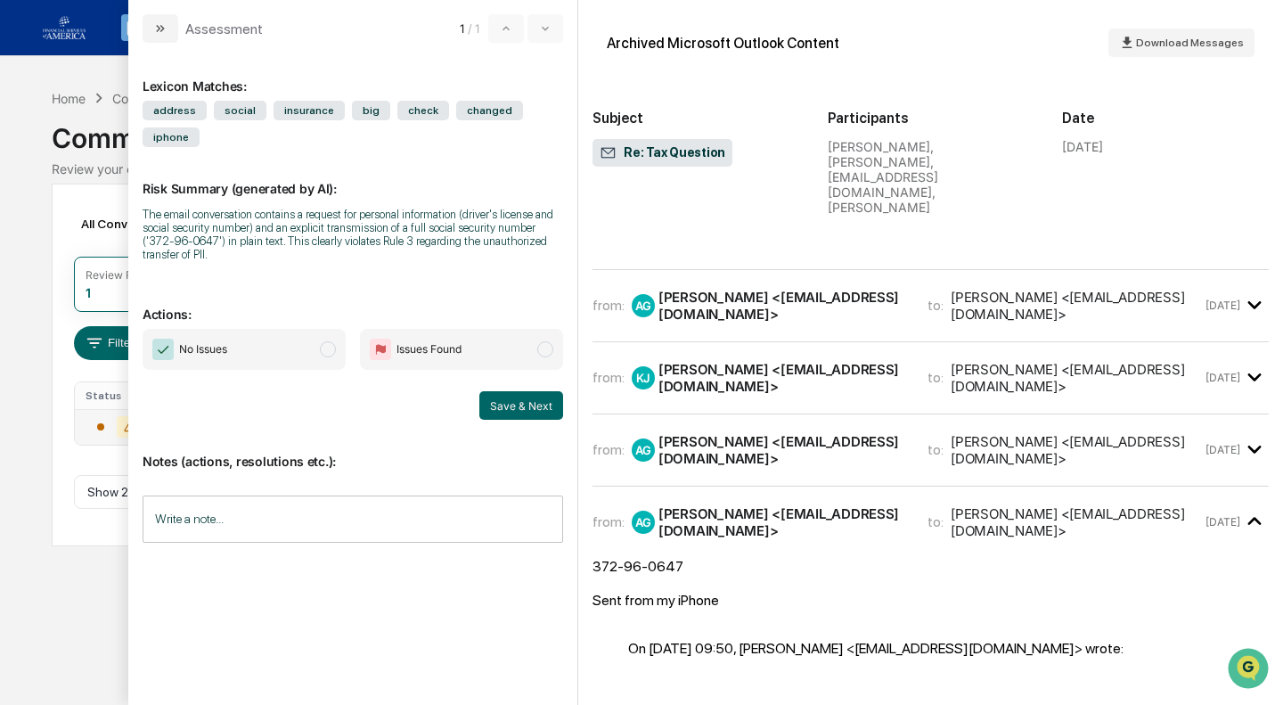
click at [1145, 505] on div "[PERSON_NAME] <[EMAIL_ADDRESS][DOMAIN_NAME]>" at bounding box center [1076, 522] width 250 height 34
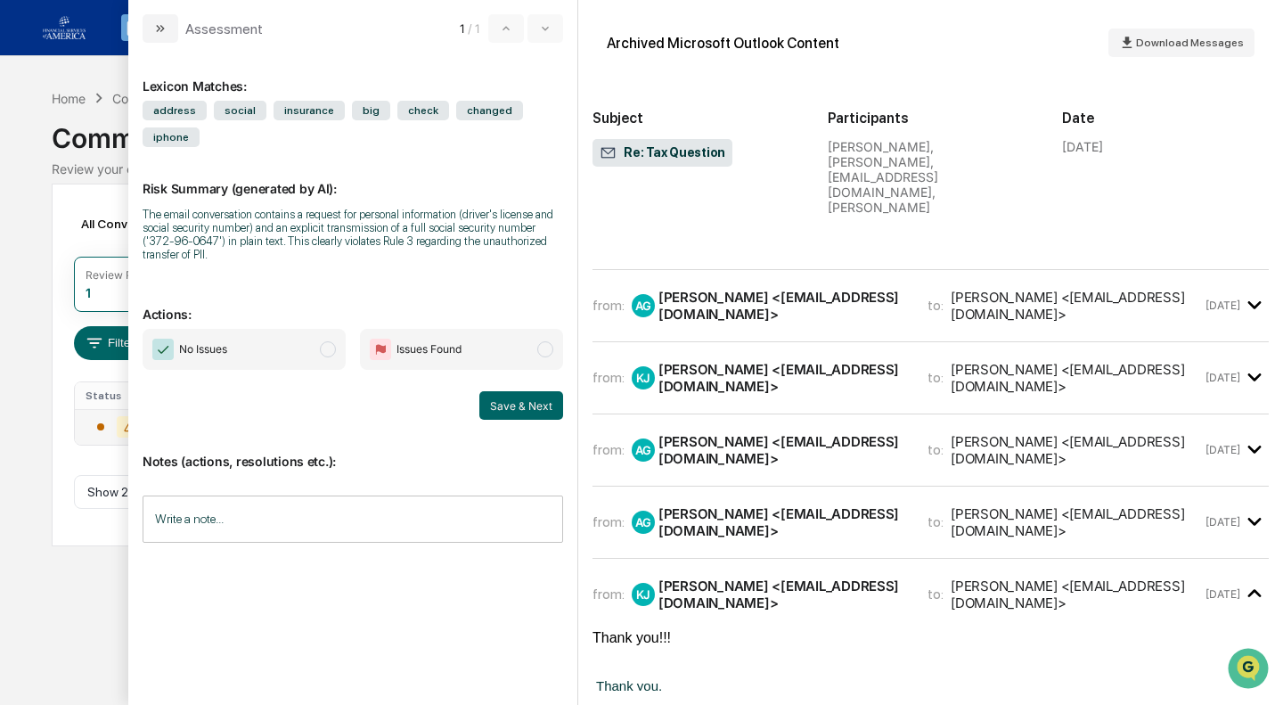
click at [1122, 577] on div "[PERSON_NAME] <[EMAIL_ADDRESS][DOMAIN_NAME]>" at bounding box center [1076, 594] width 250 height 34
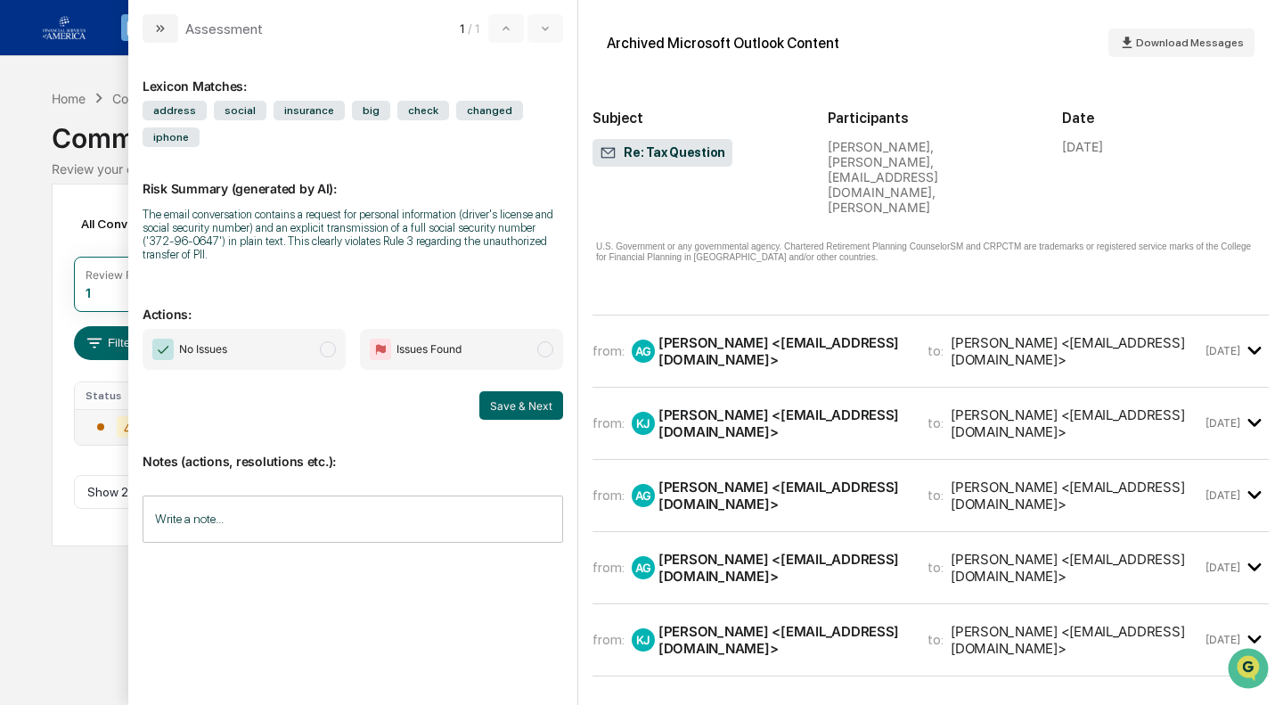
scroll to position [682, 0]
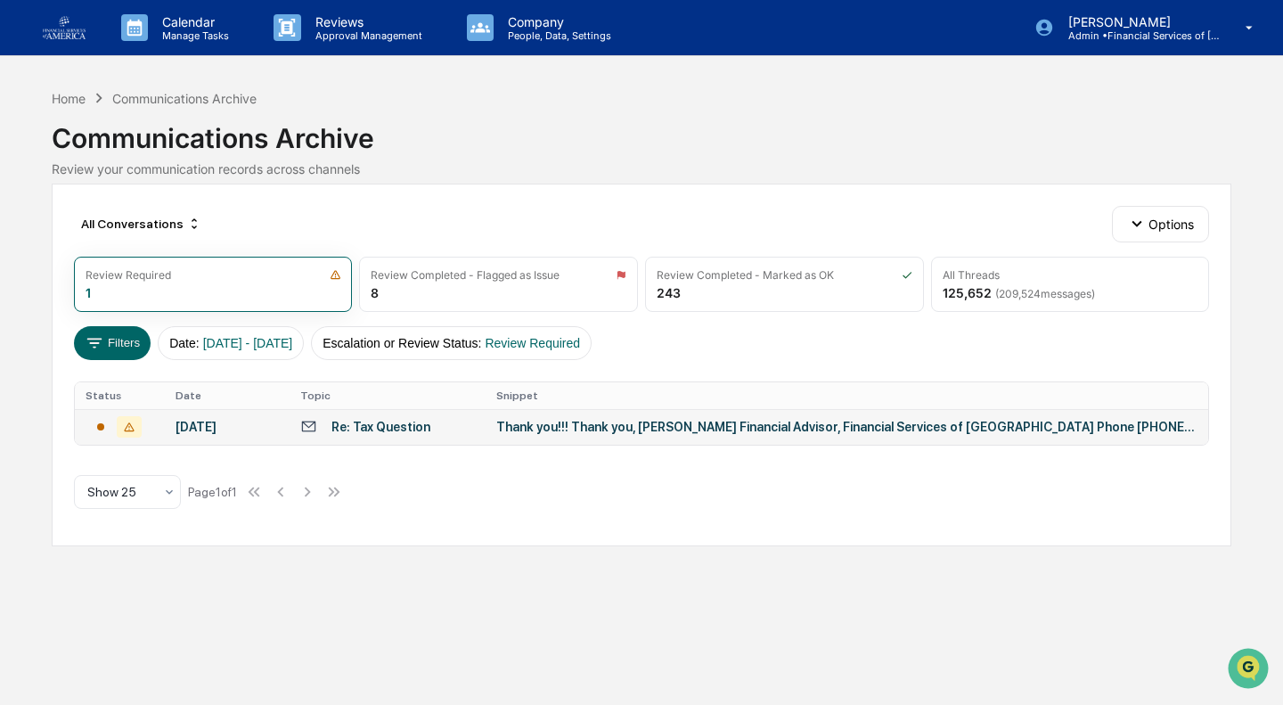
click at [33, 75] on div "Calendar Manage Tasks Reviews Approval Management Company People, Data, Setting…" at bounding box center [641, 352] width 1283 height 705
